Goal: Information Seeking & Learning: Learn about a topic

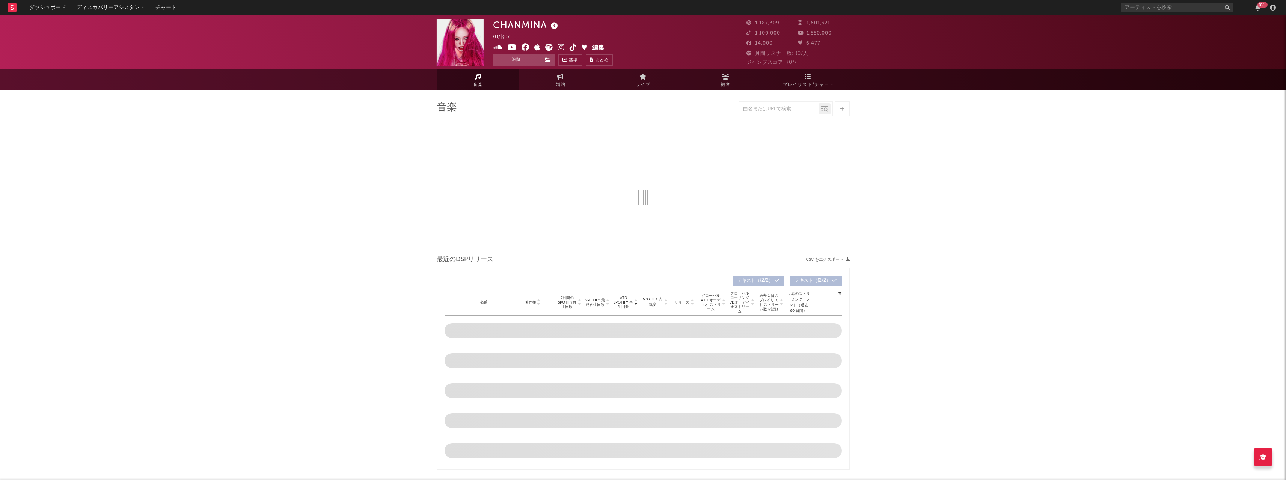
select select "6m"
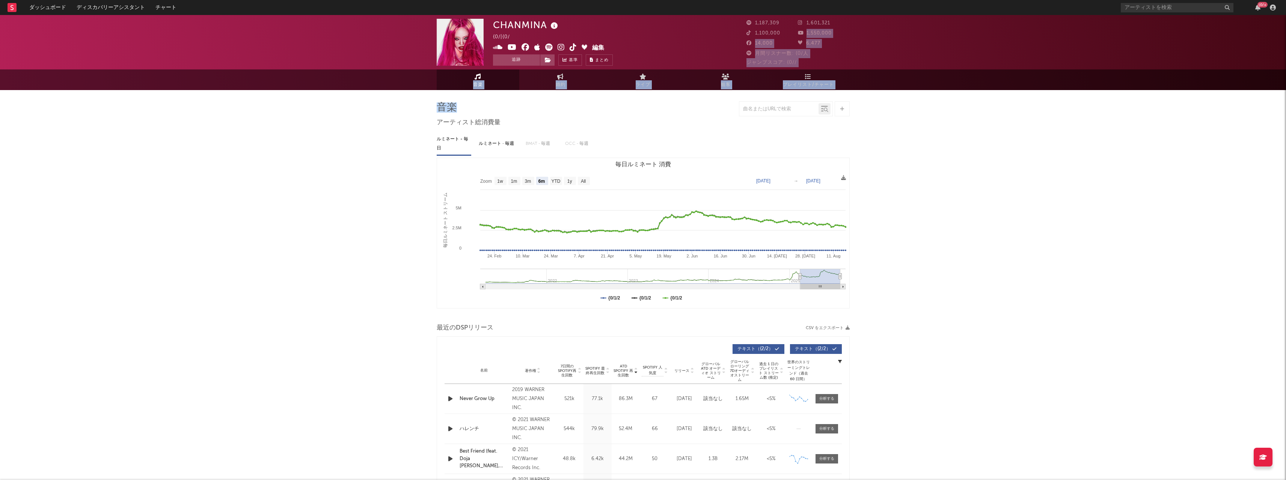
drag, startPoint x: 781, startPoint y: 38, endPoint x: 425, endPoint y: 192, distance: 387.7
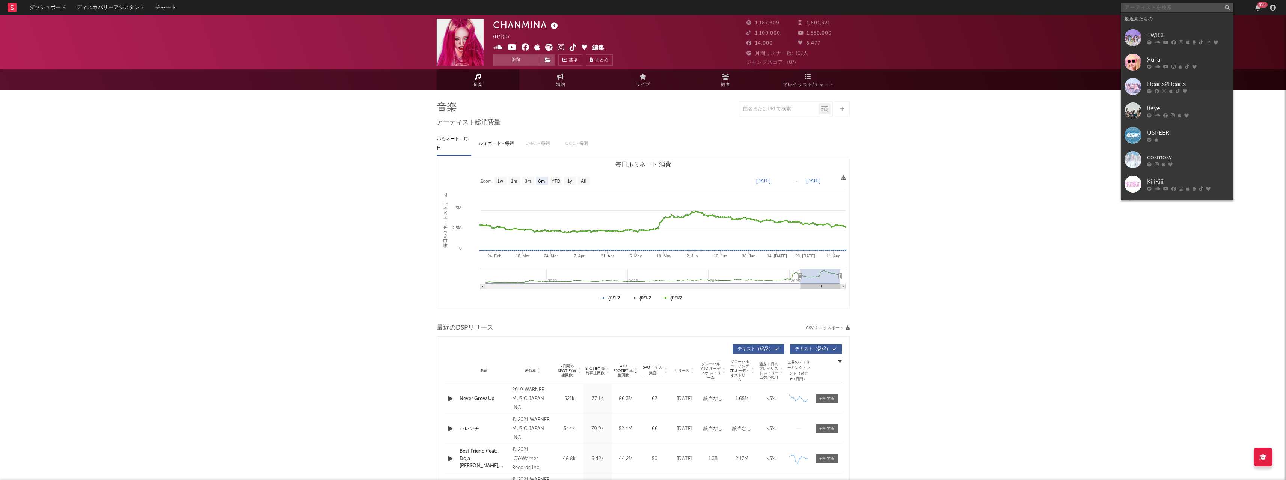
click at [1162, 8] on input "text" at bounding box center [1176, 7] width 113 height 9
click at [1143, 47] on link "TWICE" at bounding box center [1176, 38] width 113 height 24
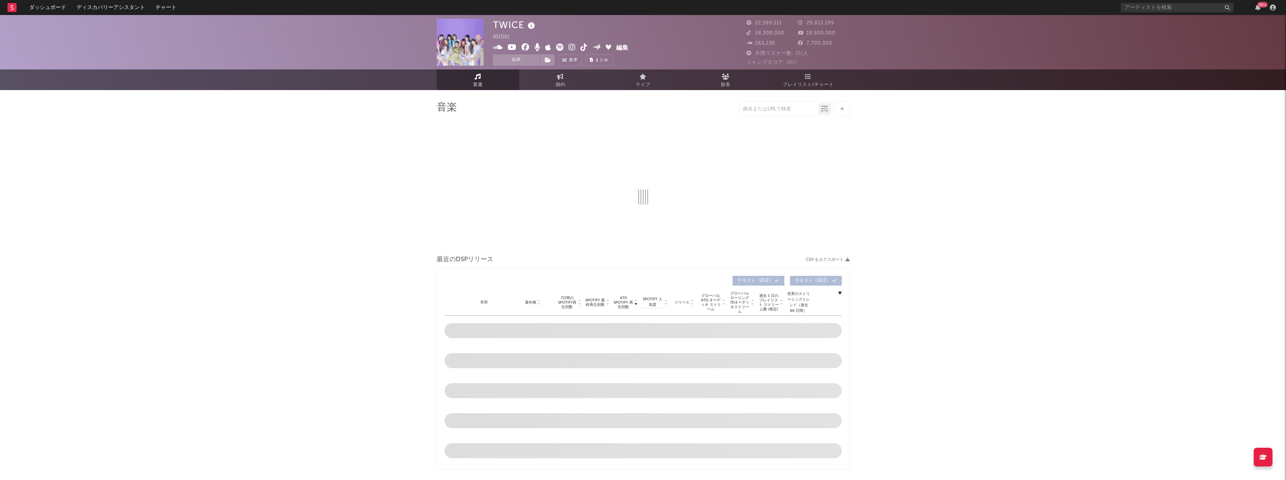
select select "6m"
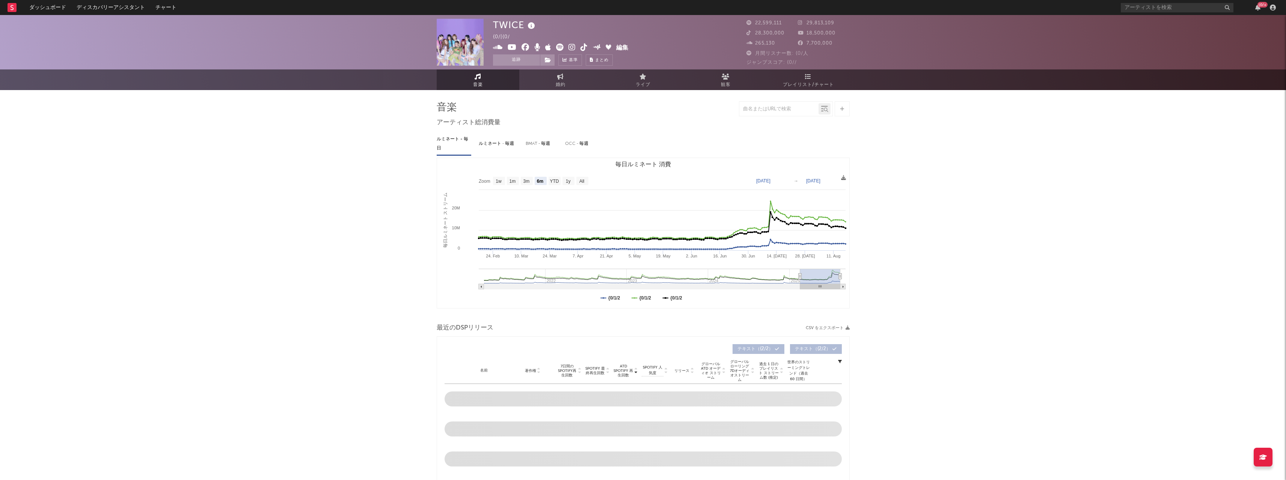
click at [798, 86] on span "プレイリスト/チャート" at bounding box center [808, 84] width 51 height 9
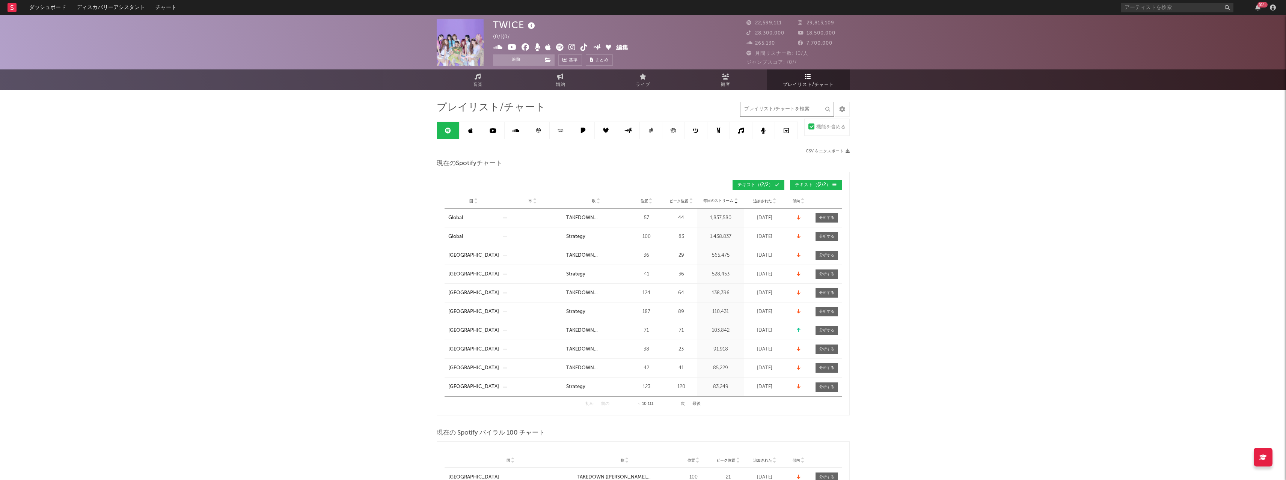
click at [775, 111] on input "text" at bounding box center [787, 109] width 94 height 15
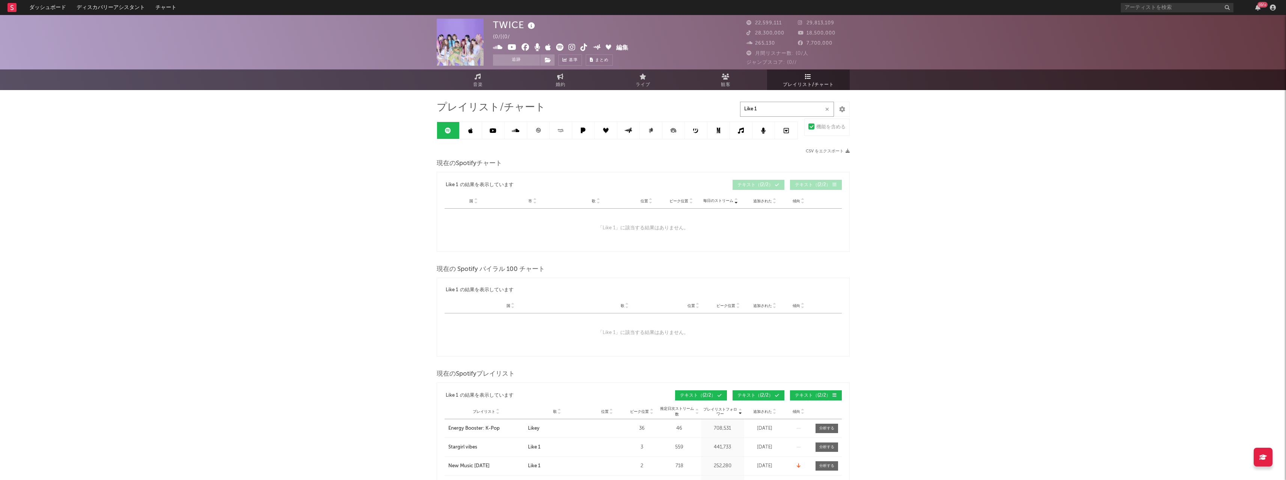
click at [768, 108] on input "Like 1" at bounding box center [787, 109] width 94 height 15
type input "Like 1"
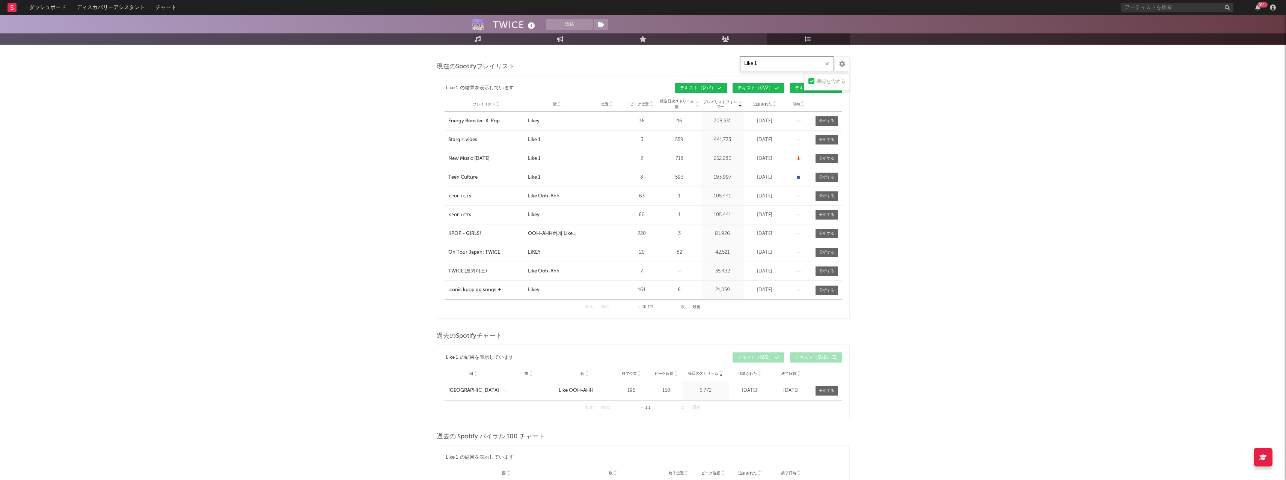
scroll to position [308, 0]
click at [678, 304] on div "初め 前の ～ 10 121 次 最後" at bounding box center [642, 307] width 115 height 15
click at [681, 307] on button "次" at bounding box center [683, 307] width 4 height 4
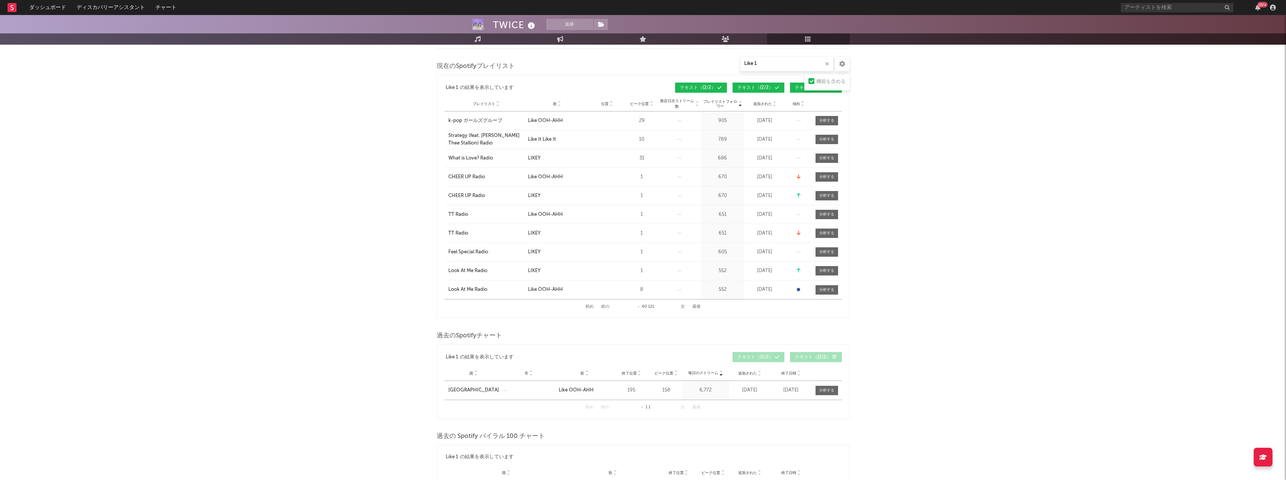
click at [681, 307] on button "次" at bounding box center [683, 307] width 4 height 4
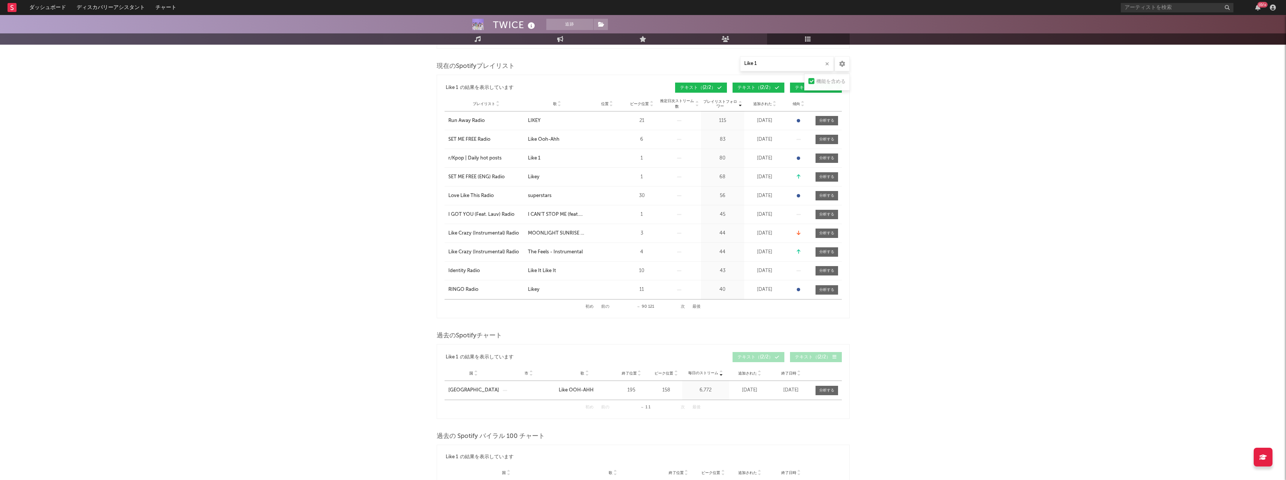
click at [681, 307] on button "次" at bounding box center [683, 307] width 4 height 4
click at [603, 306] on button "前の" at bounding box center [605, 307] width 8 height 4
click at [606, 308] on button "前の" at bounding box center [605, 307] width 8 height 4
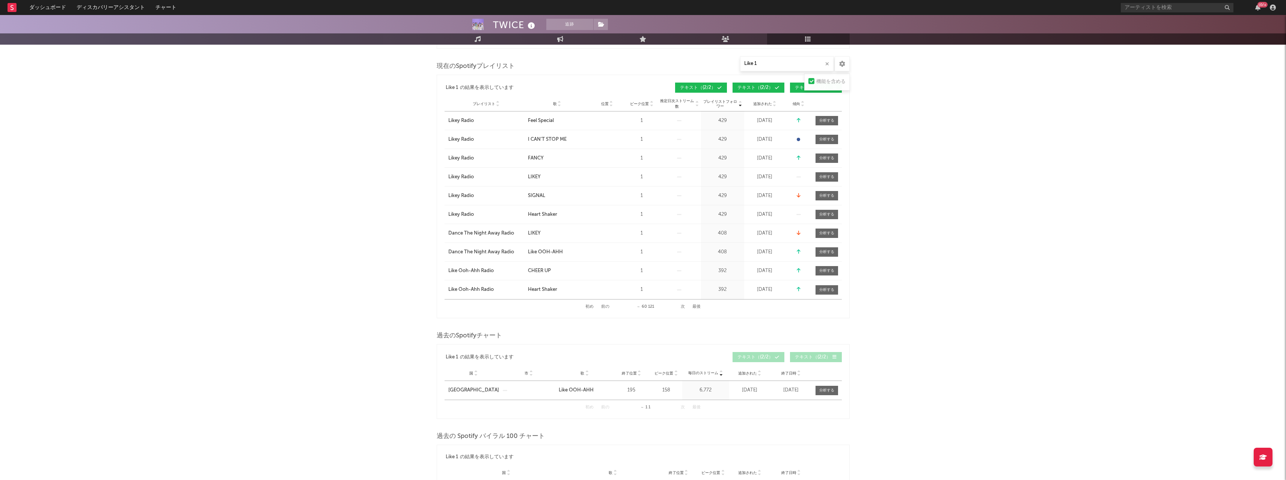
click at [606, 308] on button "前の" at bounding box center [605, 307] width 8 height 4
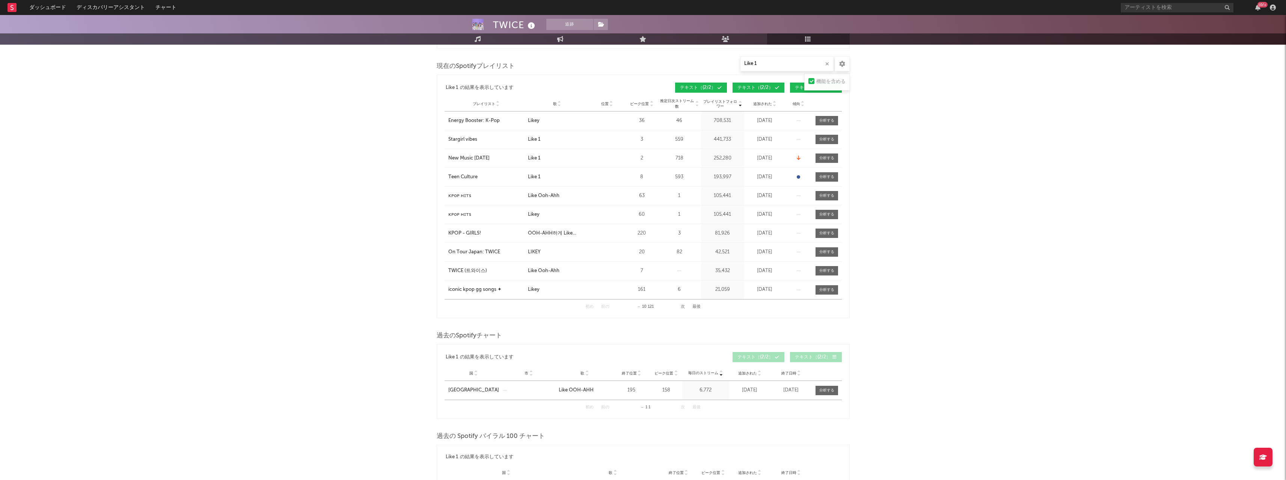
click at [606, 308] on button "前の" at bounding box center [605, 307] width 8 height 4
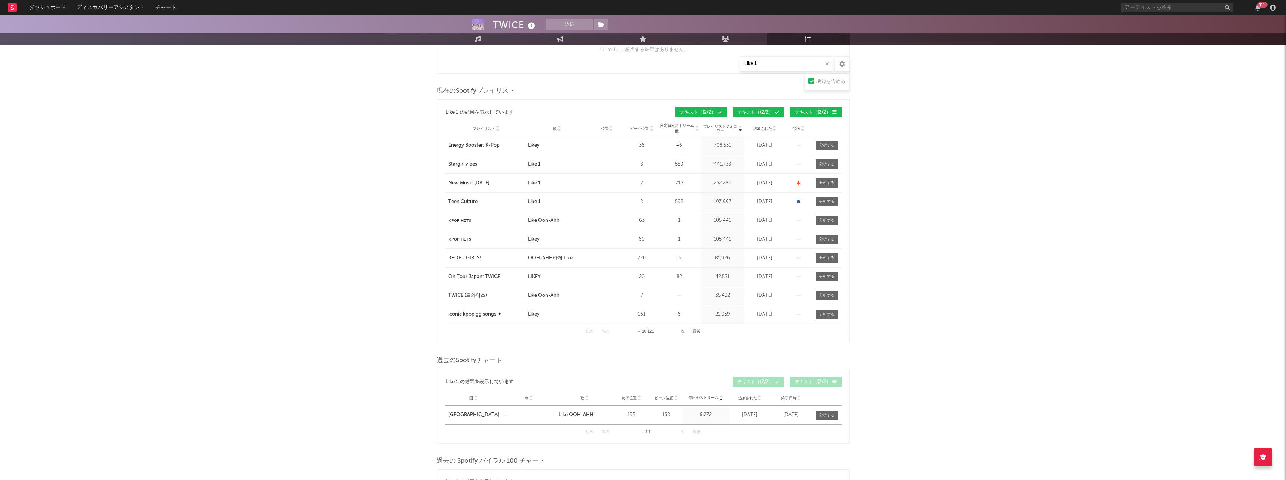
scroll to position [283, 0]
click at [470, 167] on div "Stargirl vibes" at bounding box center [462, 165] width 29 height 8
